Goal: Information Seeking & Learning: Learn about a topic

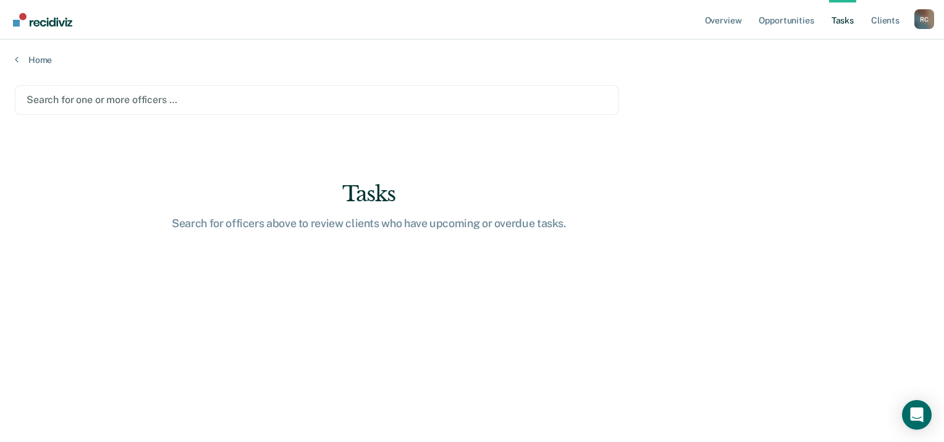
click at [101, 97] on div at bounding box center [317, 100] width 580 height 14
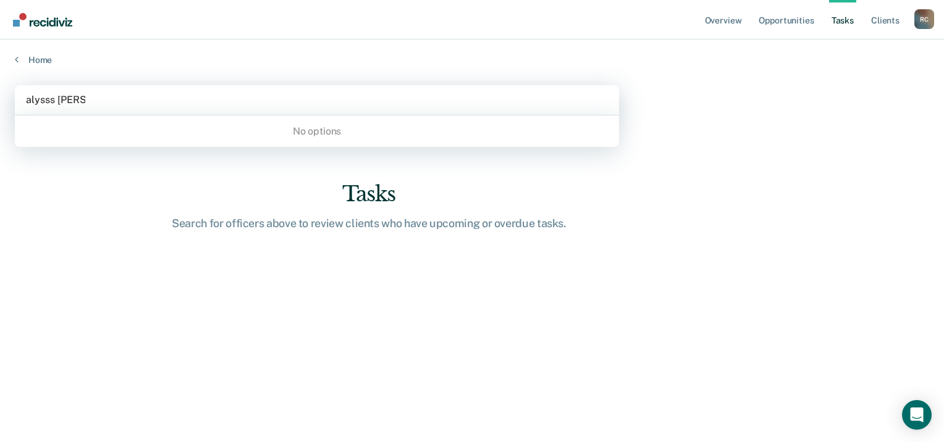
drag, startPoint x: 48, startPoint y: 94, endPoint x: 52, endPoint y: 99, distance: 6.6
click at [48, 96] on input "alysss [PERSON_NAME]" at bounding box center [55, 100] width 59 height 12
type input "[PERSON_NAME]"
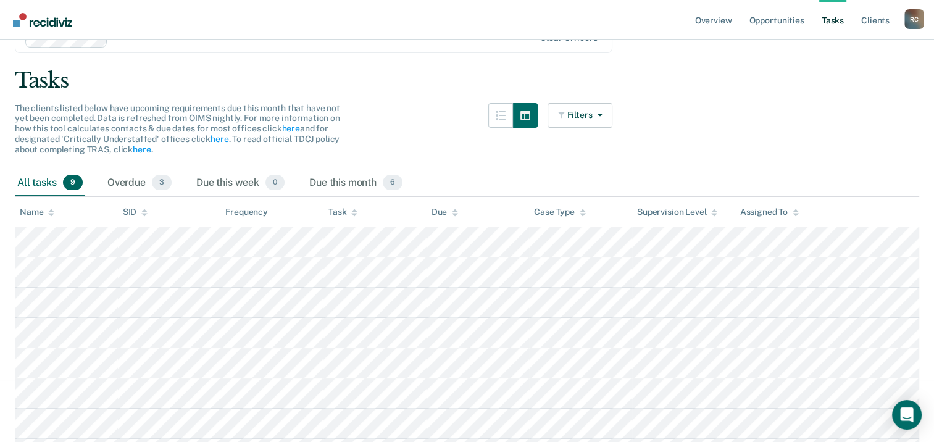
scroll to position [119, 0]
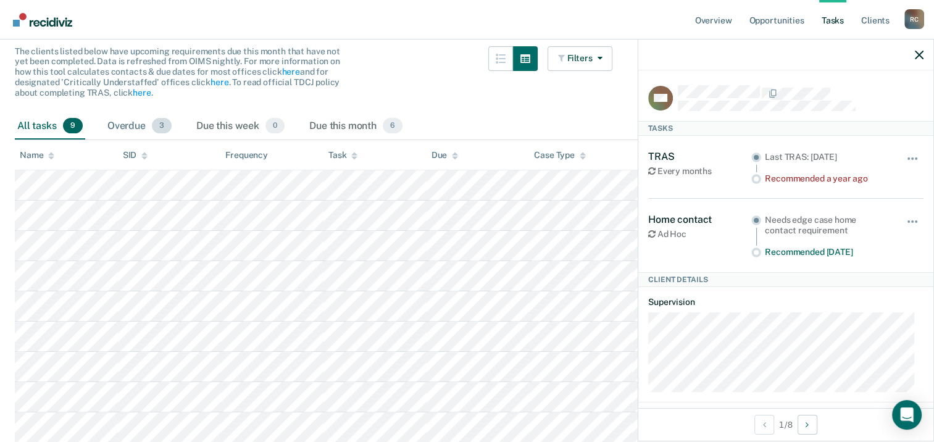
click at [144, 123] on div "Overdue 3" at bounding box center [139, 126] width 69 height 27
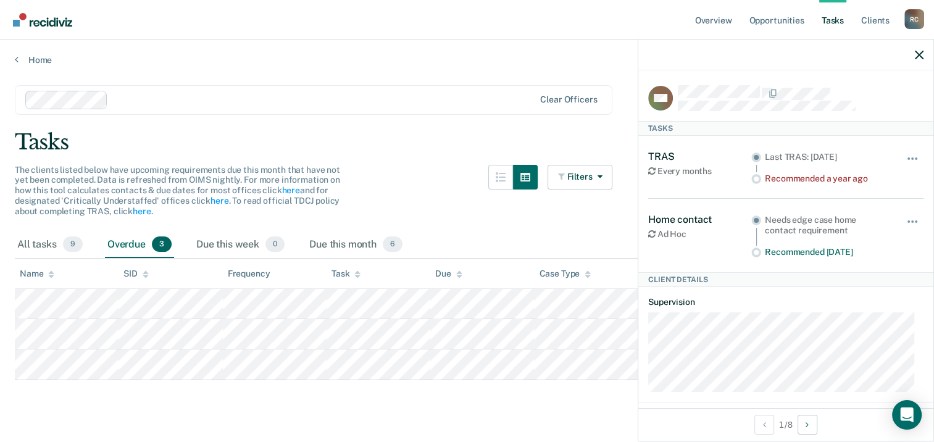
scroll to position [0, 0]
click at [29, 59] on link "Home" at bounding box center [472, 59] width 914 height 11
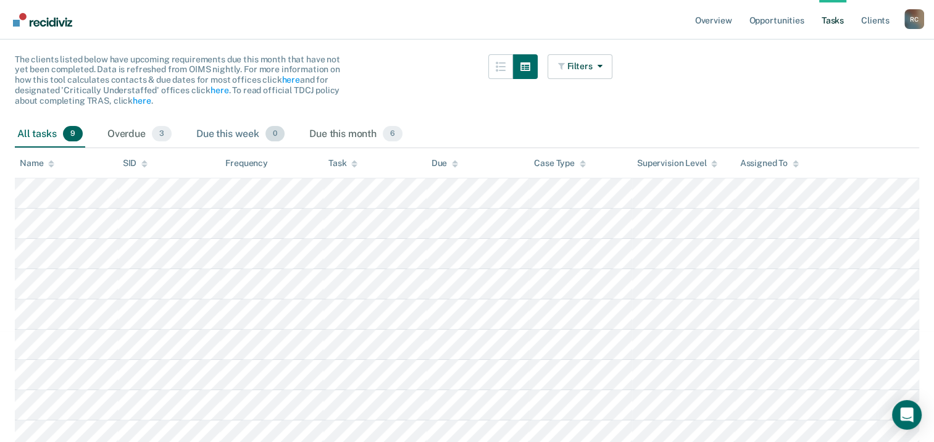
scroll to position [119, 0]
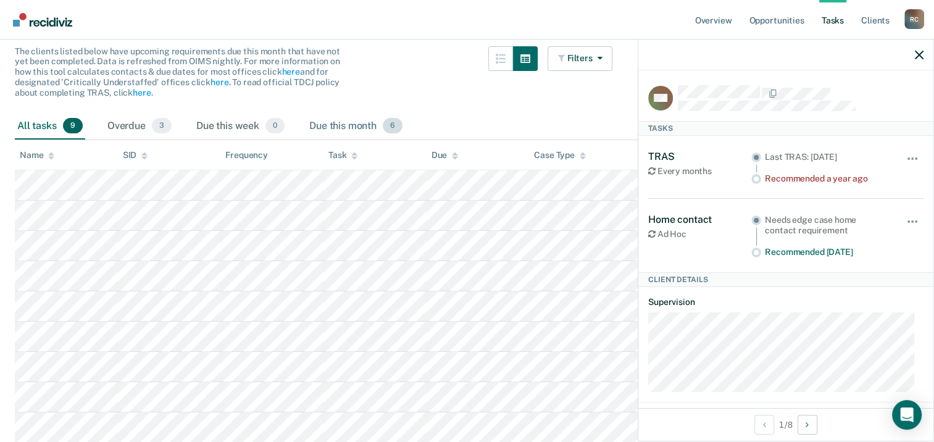
click at [336, 123] on div "Due this month 6" at bounding box center [356, 126] width 98 height 27
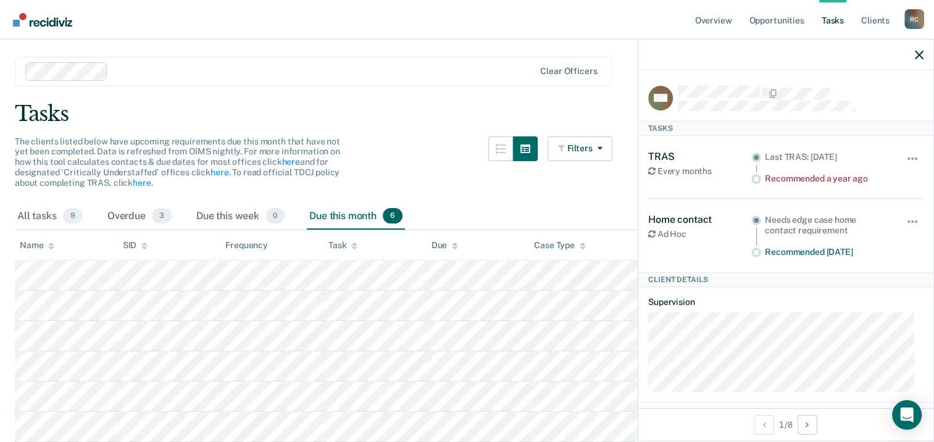
scroll to position [27, 0]
